Goal: Transaction & Acquisition: Purchase product/service

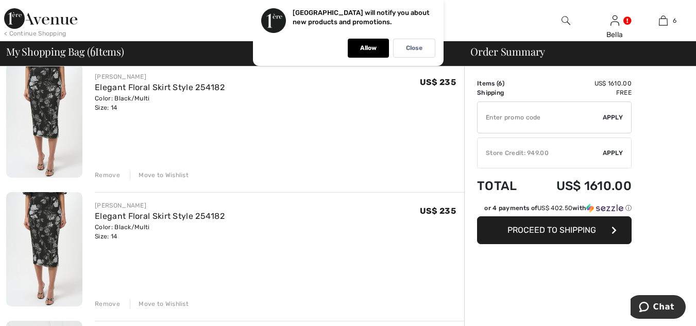
scroll to position [360, 0]
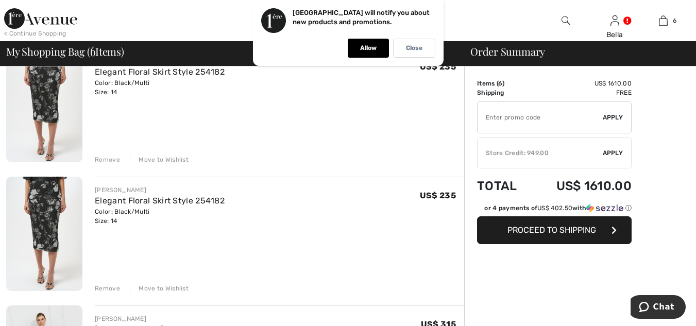
click at [110, 283] on div "Remove Move to Wishlist" at bounding box center [279, 287] width 369 height 11
click at [103, 286] on div "Remove" at bounding box center [107, 288] width 25 height 9
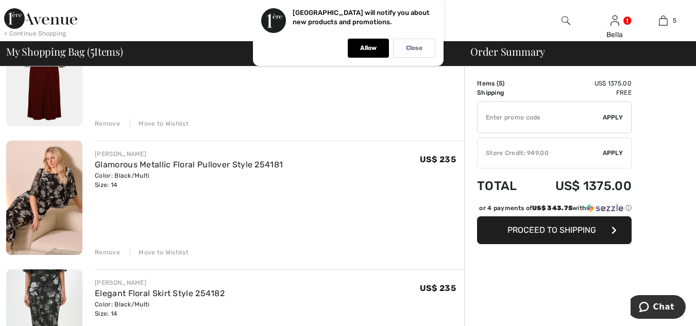
scroll to position [154, 0]
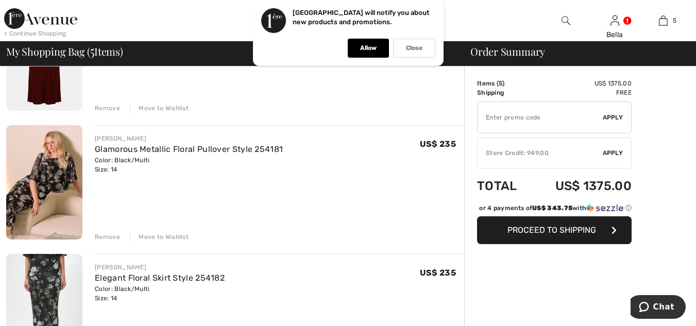
click at [101, 234] on div "Remove" at bounding box center [107, 236] width 25 height 9
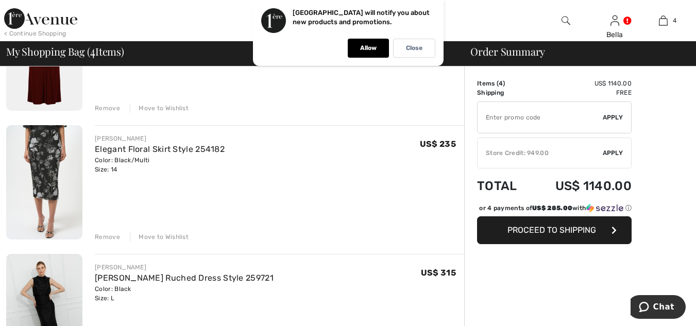
click at [105, 235] on div "Remove" at bounding box center [107, 236] width 25 height 9
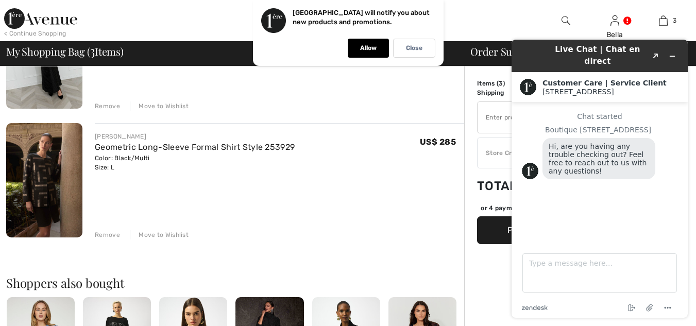
scroll to position [309, 0]
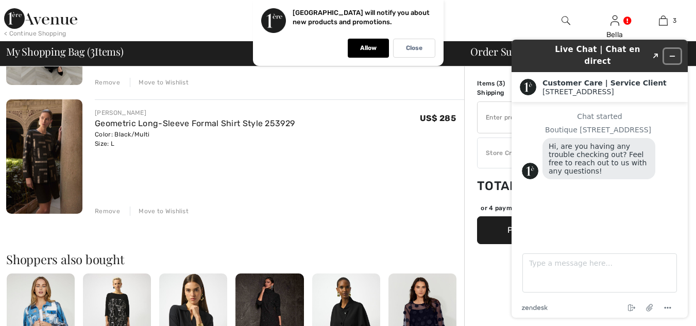
click at [673, 53] on icon "Minimize widget" at bounding box center [671, 56] width 7 height 7
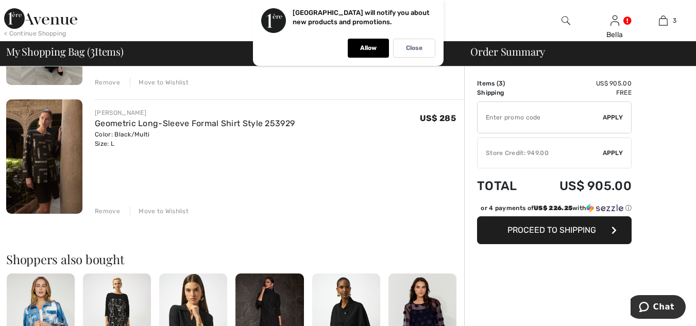
click at [610, 148] on span "Apply" at bounding box center [612, 152] width 21 height 9
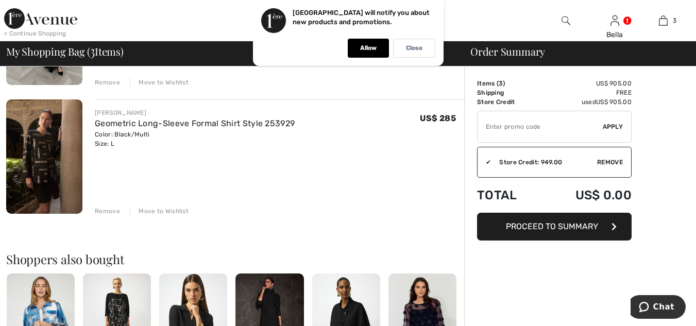
click at [529, 221] on button "Proceed to Summary" at bounding box center [554, 227] width 154 height 28
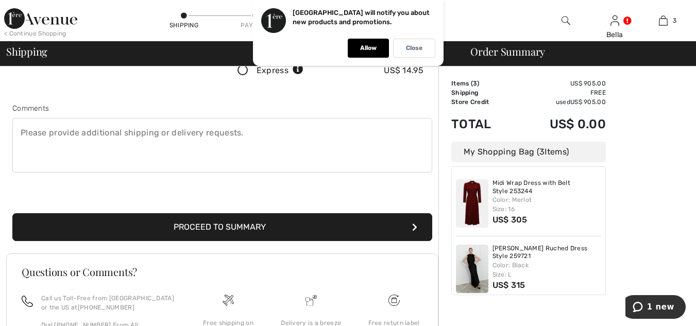
scroll to position [257, 0]
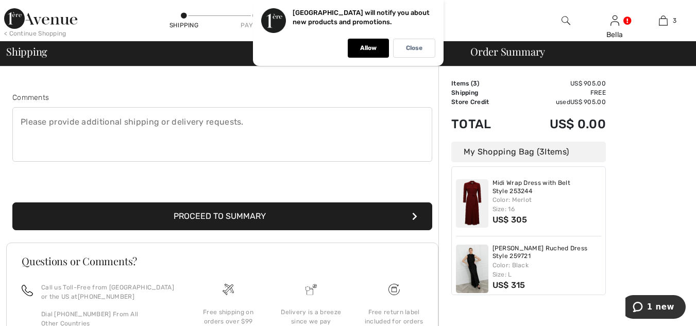
click at [242, 209] on button "Proceed to Summary" at bounding box center [222, 216] width 420 height 28
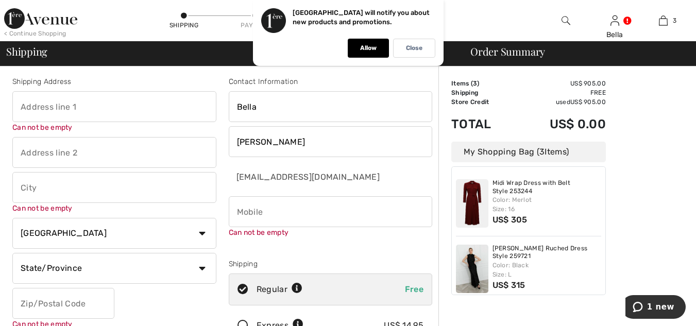
scroll to position [0, 0]
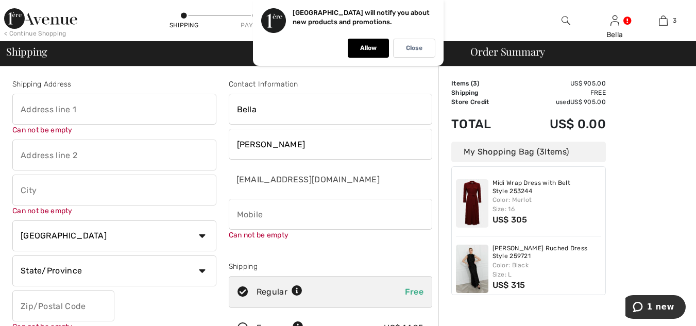
click at [116, 110] on input "text" at bounding box center [114, 109] width 204 height 31
type input "65 drake road"
type input "Lakewood"
select select "US"
select select "NJ"
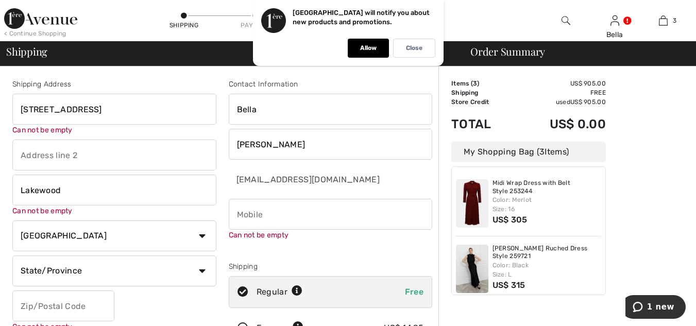
type input "08701"
type input "7187919528"
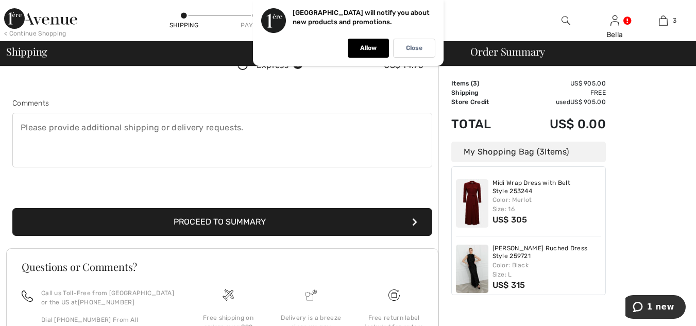
scroll to position [309, 0]
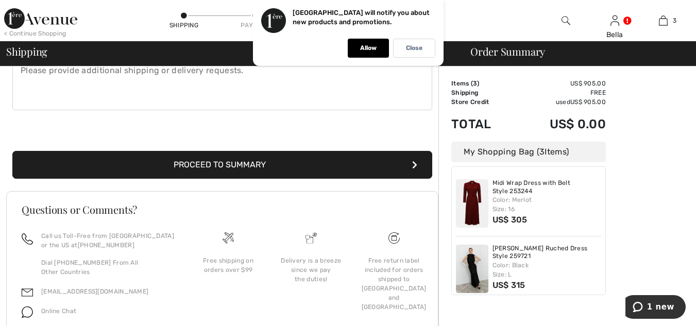
click at [221, 162] on button "Proceed to Summary" at bounding box center [222, 165] width 420 height 28
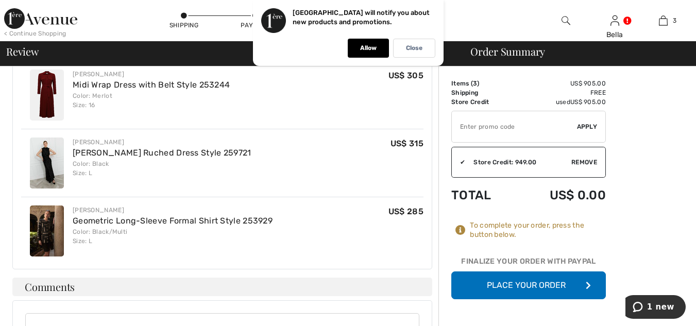
scroll to position [399, 0]
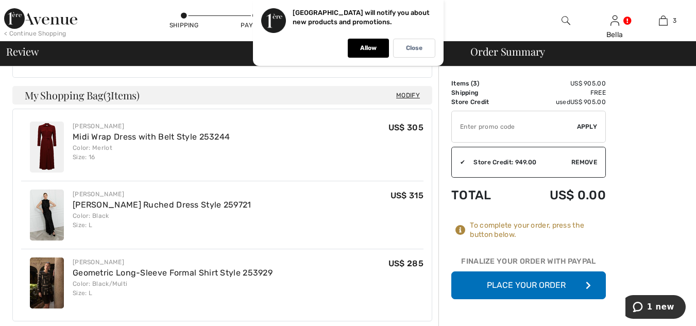
click at [512, 281] on button "Place Your Order" at bounding box center [528, 285] width 154 height 28
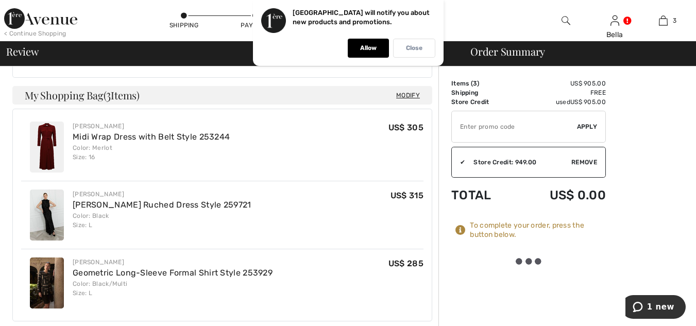
click at [416, 47] on p "Close" at bounding box center [414, 48] width 16 height 8
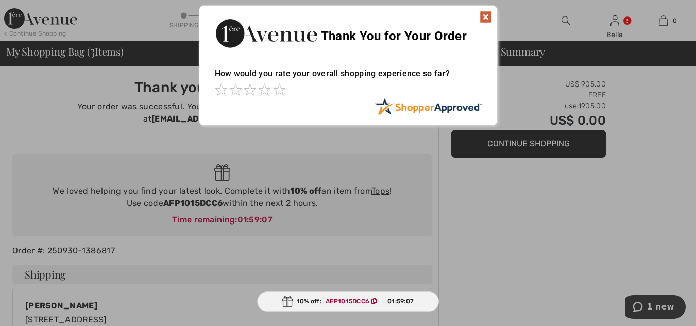
click at [481, 15] on img at bounding box center [485, 17] width 12 height 12
